Goal: Task Accomplishment & Management: Use online tool/utility

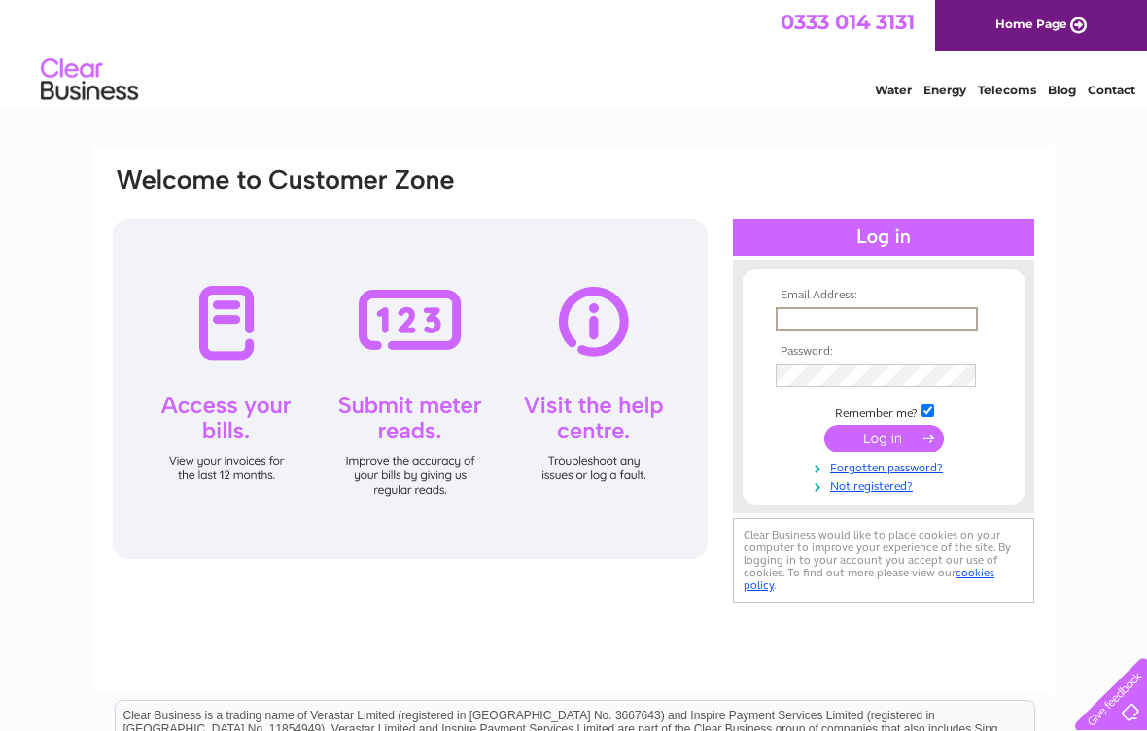
type input "susie@crailgallery.com"
click at [884, 439] on input "submit" at bounding box center [884, 438] width 120 height 27
click at [873, 446] on input "submit" at bounding box center [884, 436] width 120 height 27
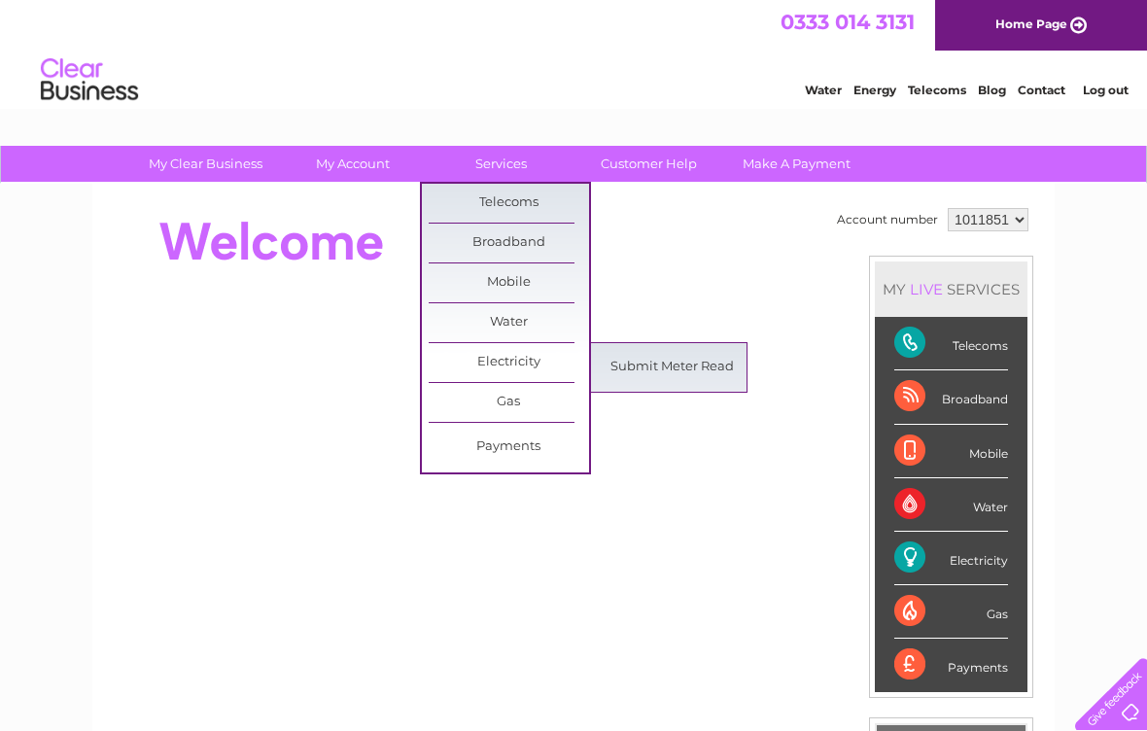
click at [670, 369] on link "Submit Meter Read" at bounding box center [672, 367] width 160 height 39
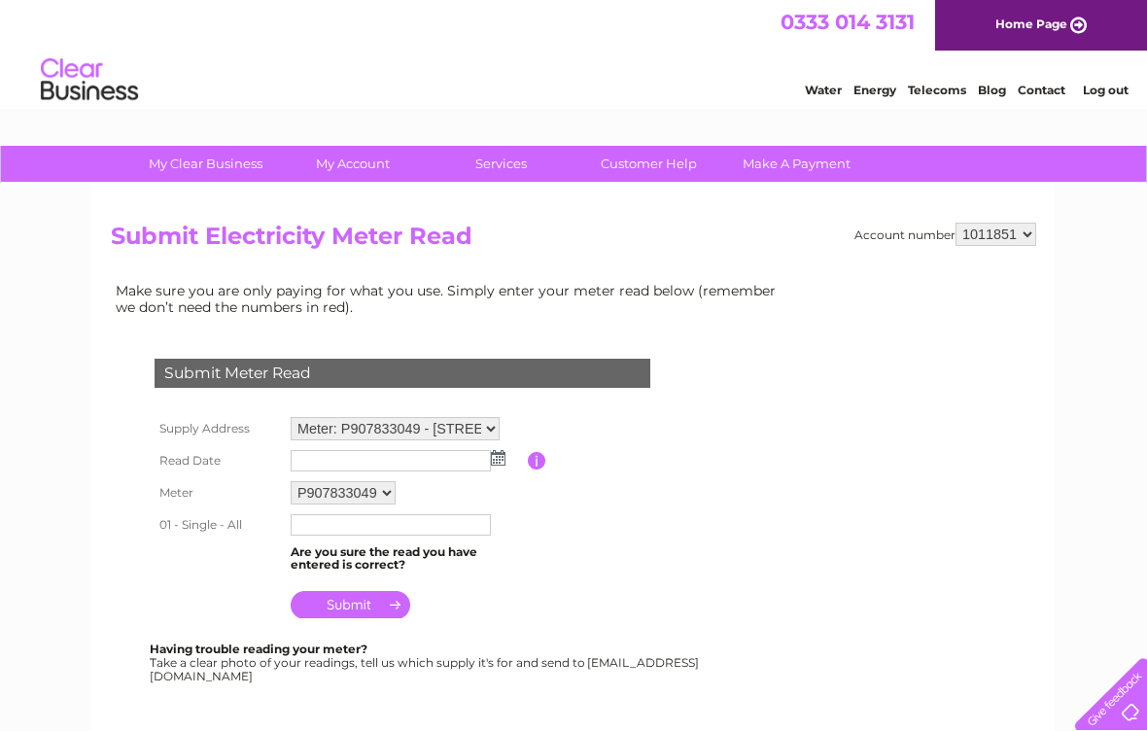
click at [478, 461] on input "text" at bounding box center [391, 460] width 200 height 21
click at [539, 461] on input "button" at bounding box center [537, 462] width 18 height 18
click at [529, 454] on input "button" at bounding box center [537, 461] width 18 height 18
click at [488, 458] on input "text" at bounding box center [391, 460] width 200 height 21
click at [346, 462] on input "text" at bounding box center [392, 461] width 202 height 23
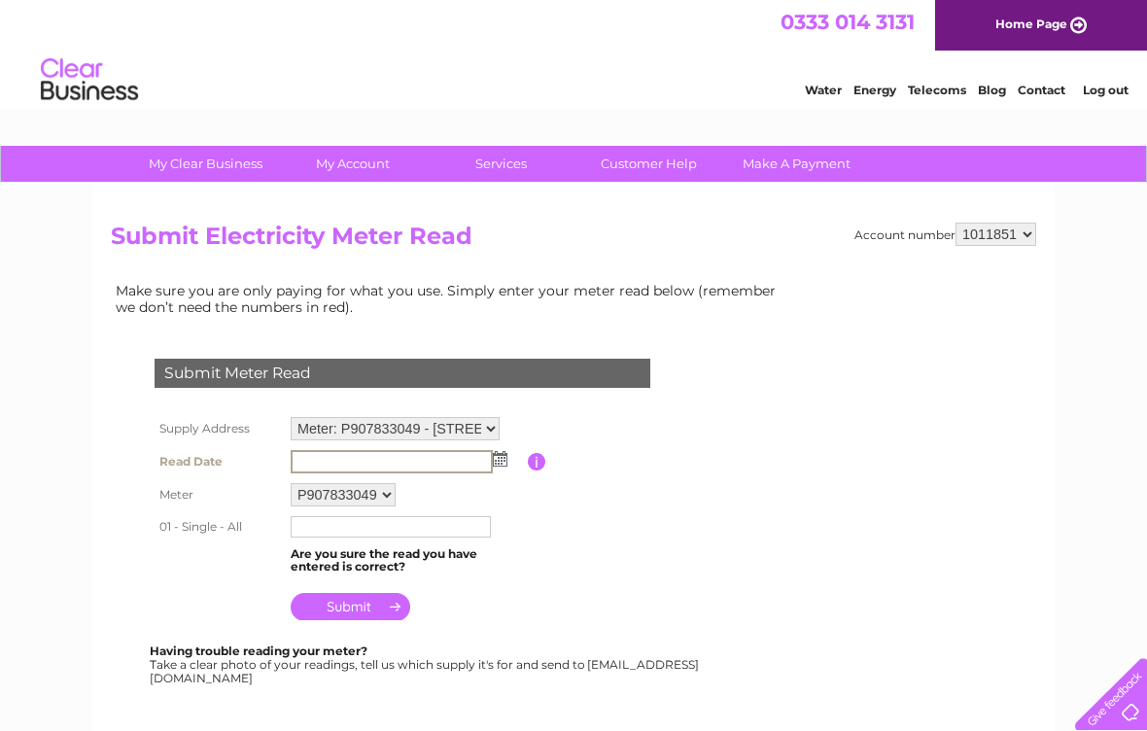
click at [488, 462] on input "text" at bounding box center [392, 461] width 202 height 23
click at [515, 453] on td at bounding box center [407, 461] width 242 height 33
click at [531, 465] on input "button" at bounding box center [537, 461] width 18 height 18
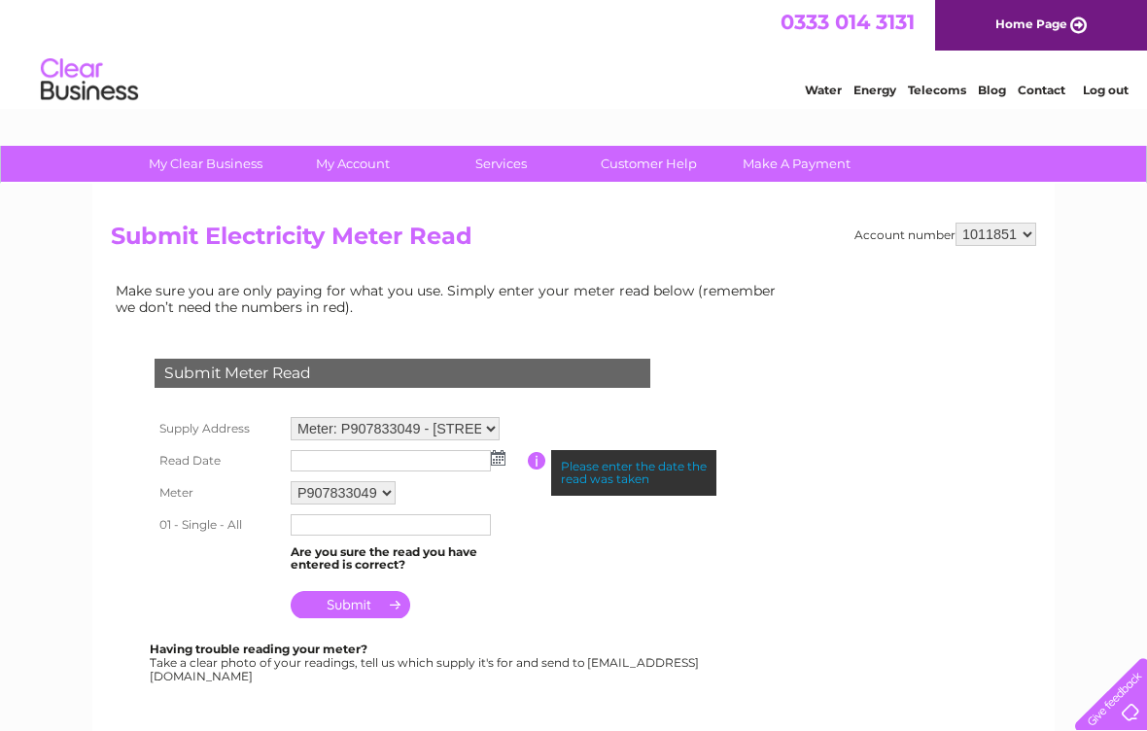
click at [491, 460] on img at bounding box center [498, 458] width 15 height 16
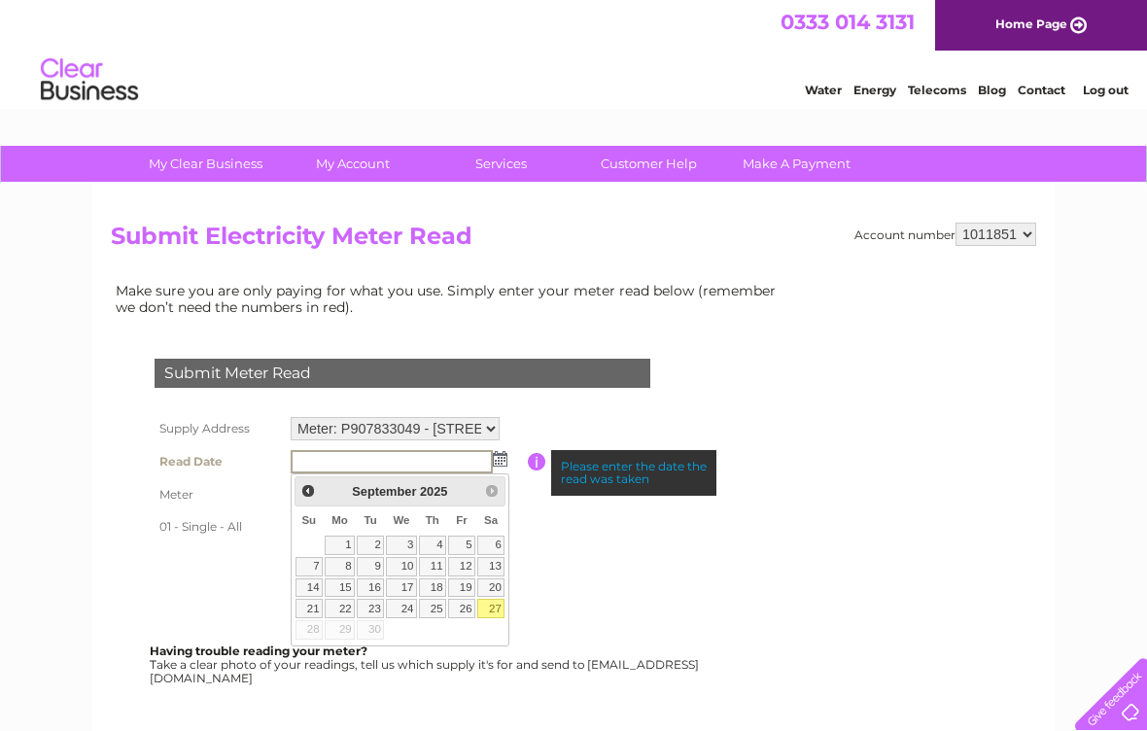
click at [572, 460] on div "Please enter the date the read was taken" at bounding box center [633, 473] width 165 height 47
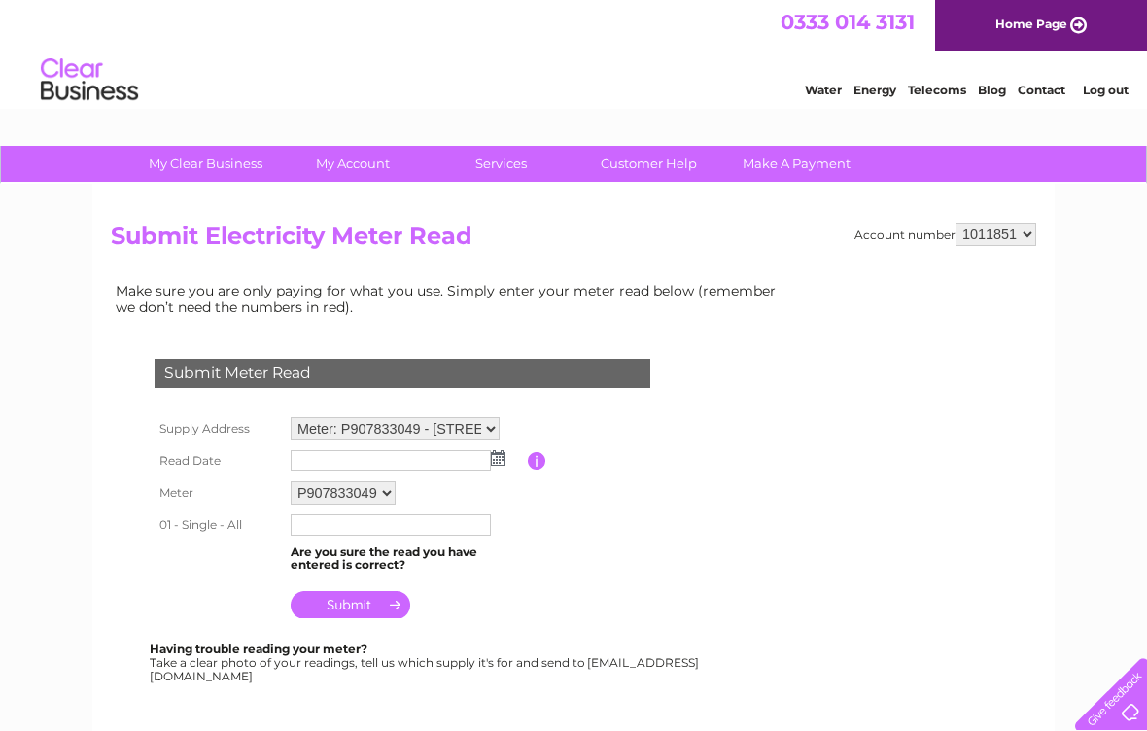
click at [538, 463] on input "button" at bounding box center [537, 461] width 18 height 18
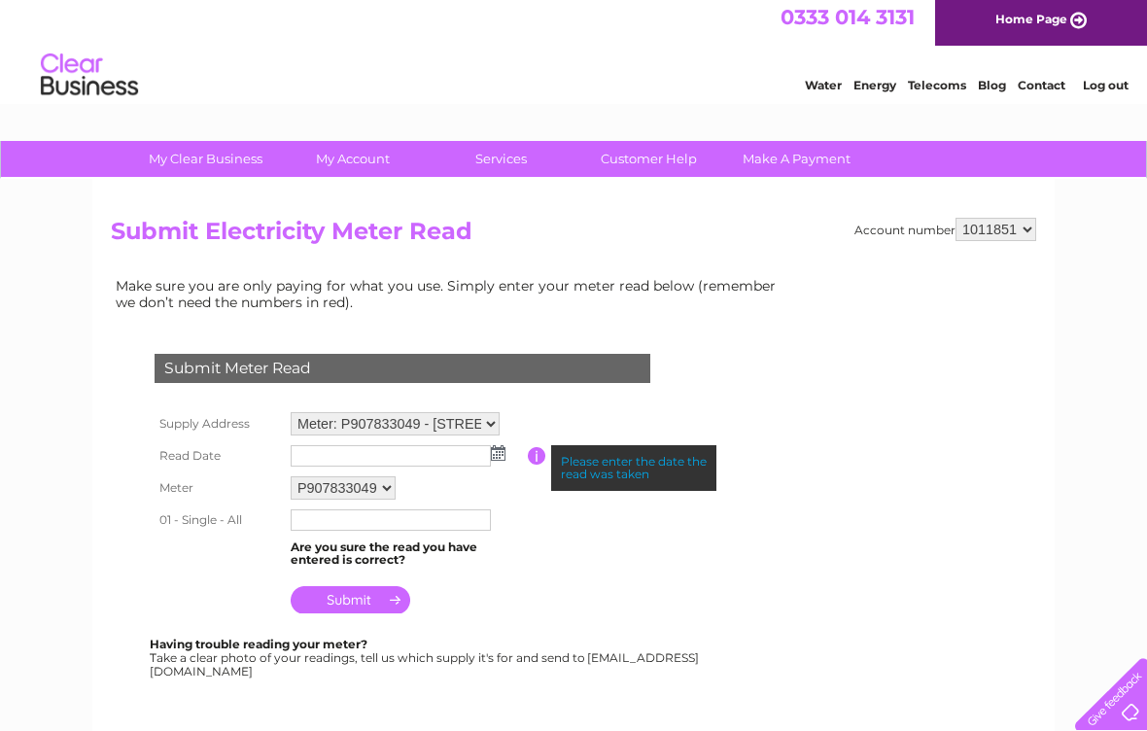
scroll to position [26, 0]
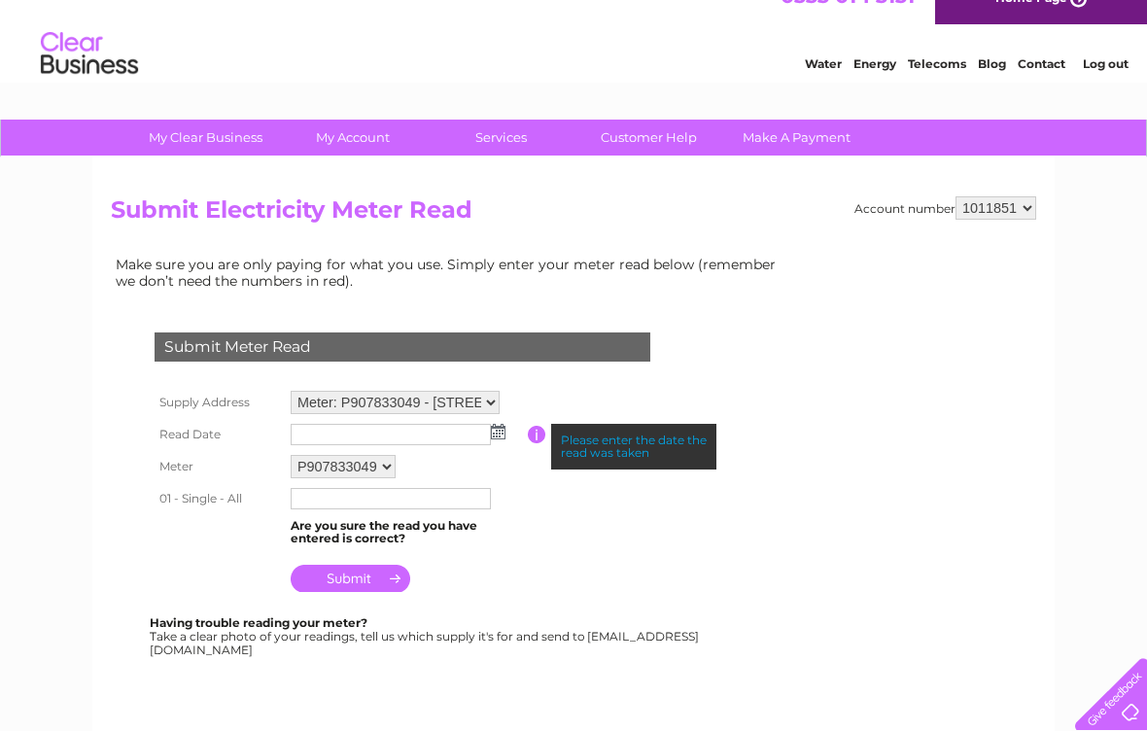
click at [492, 429] on img at bounding box center [498, 432] width 15 height 16
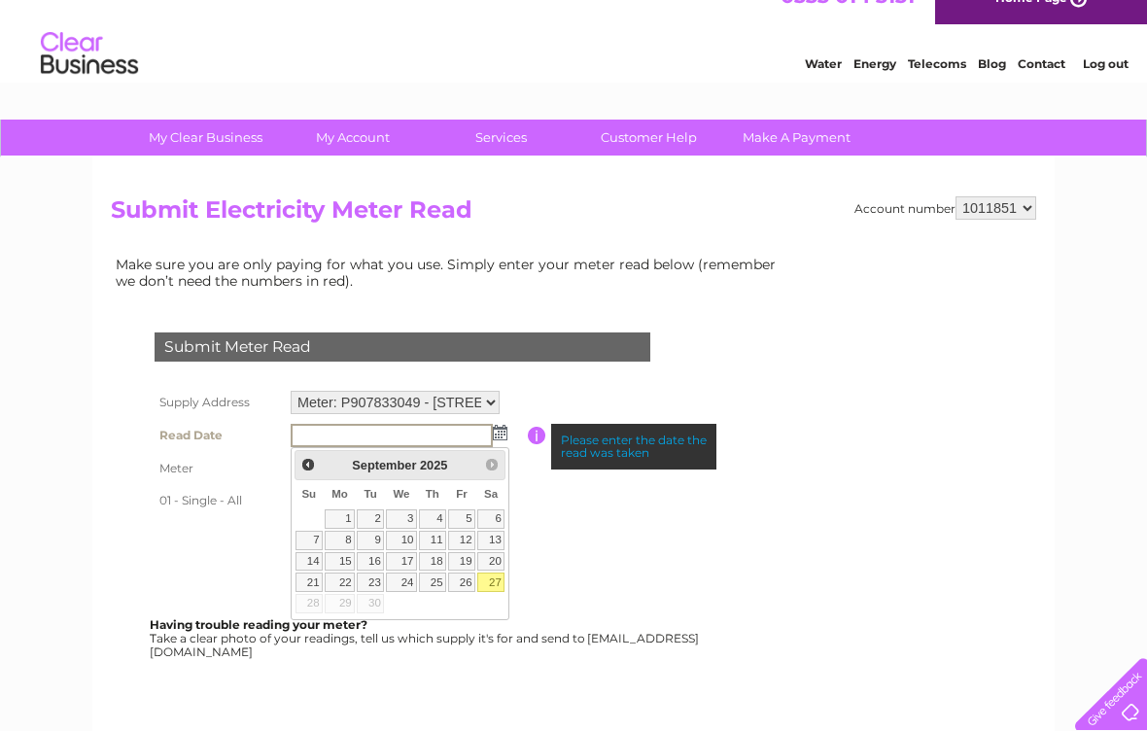
click at [484, 578] on link "27" at bounding box center [490, 582] width 27 height 19
type input "[DATE]"
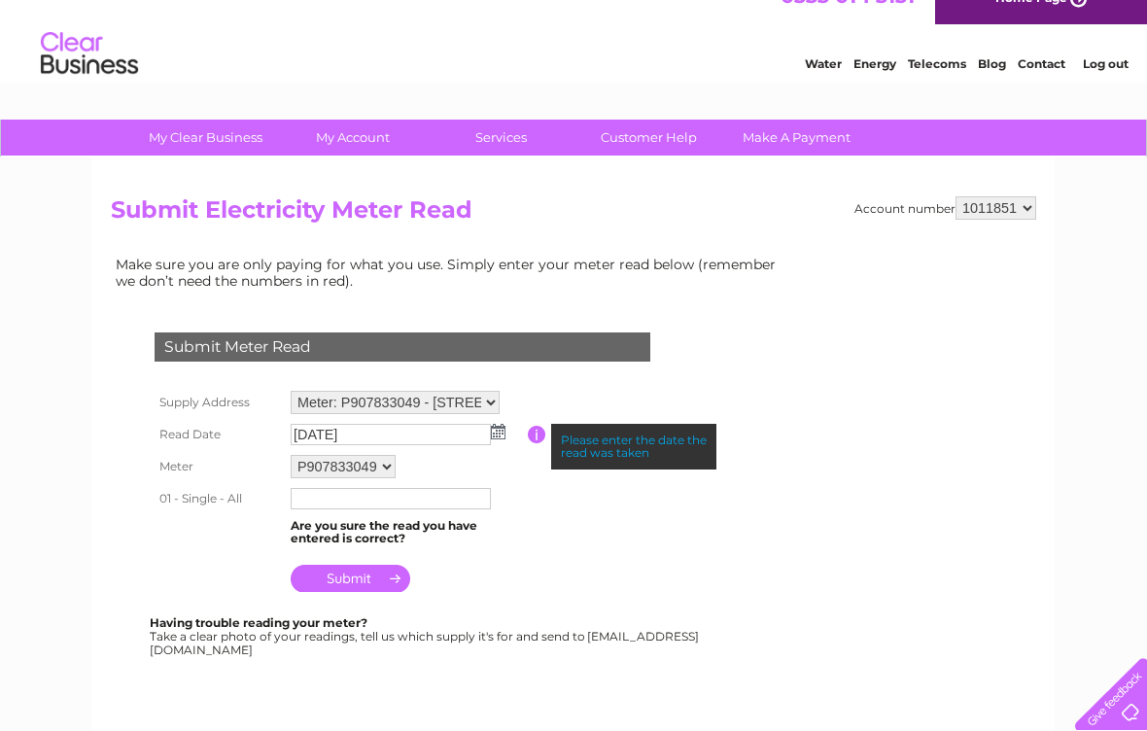
click at [324, 503] on input "text" at bounding box center [391, 498] width 200 height 21
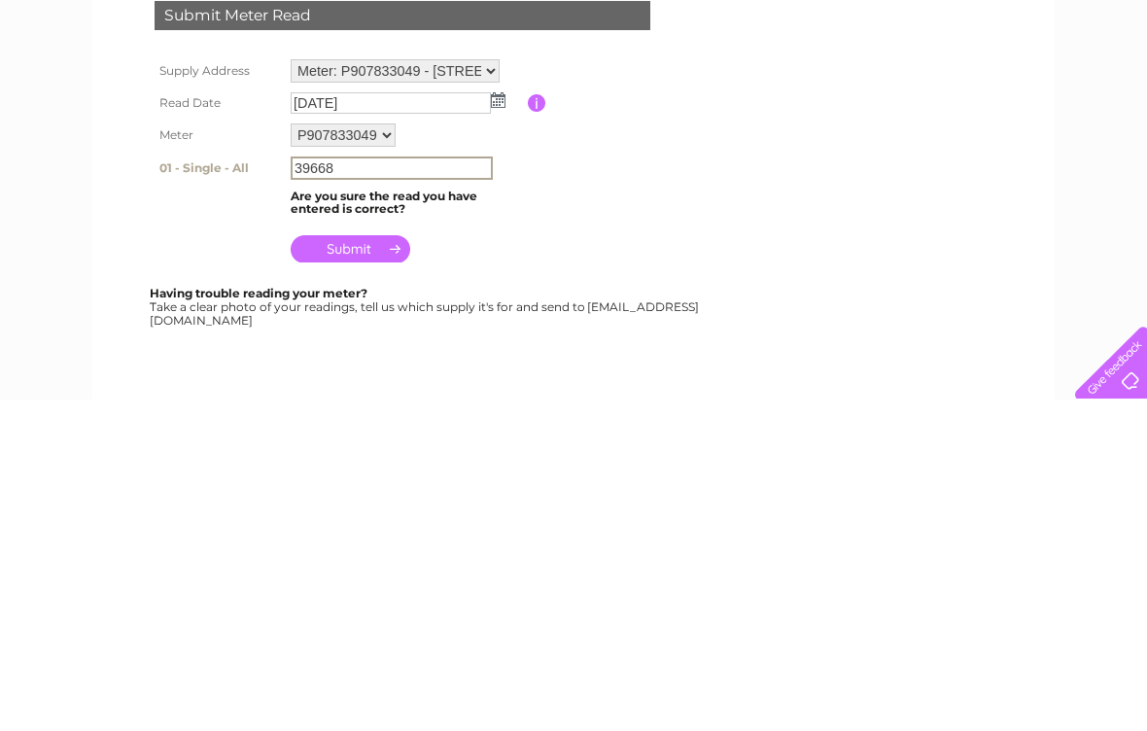
type input "39668"
click at [351, 567] on input "submit" at bounding box center [351, 580] width 120 height 27
